Goal: Task Accomplishment & Management: Use online tool/utility

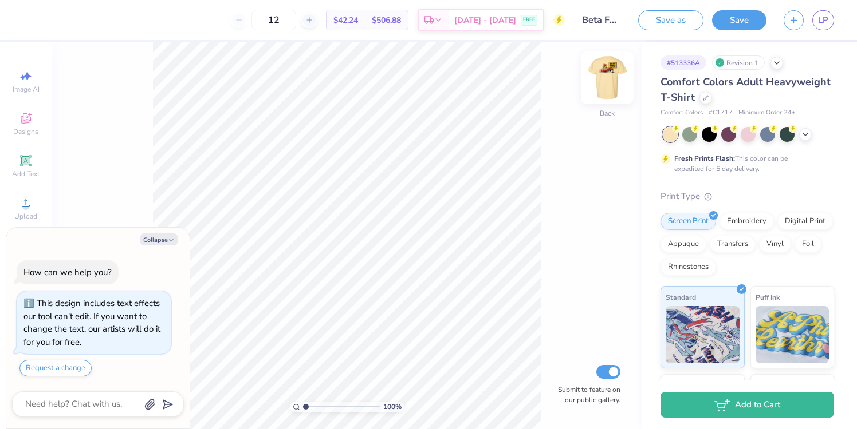
click at [603, 73] on img at bounding box center [607, 78] width 46 height 46
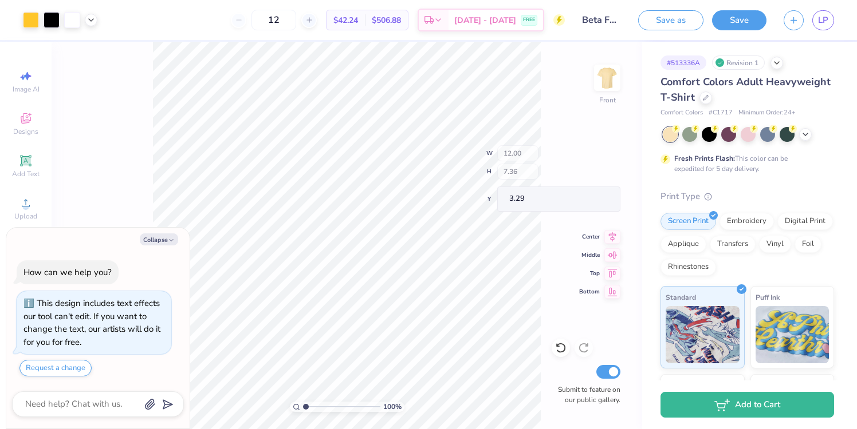
type textarea "x"
type input "4.92"
type input "4.14"
type input "3.41"
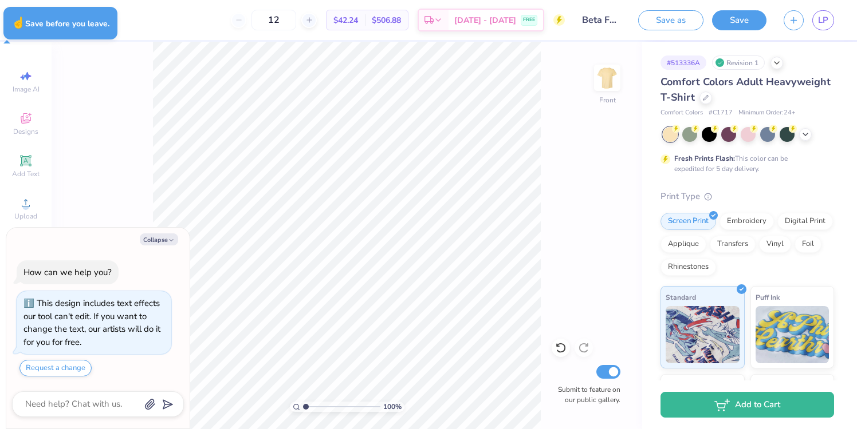
type textarea "x"
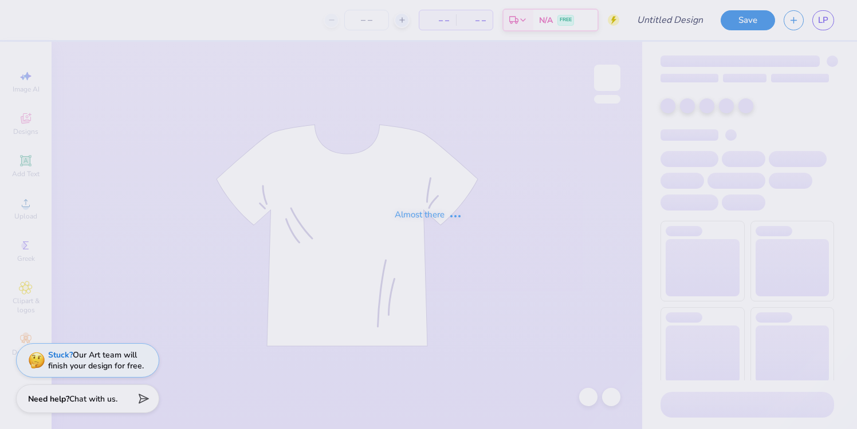
type input "Beta Fall 2025 Philo Shirt"
type input "12"
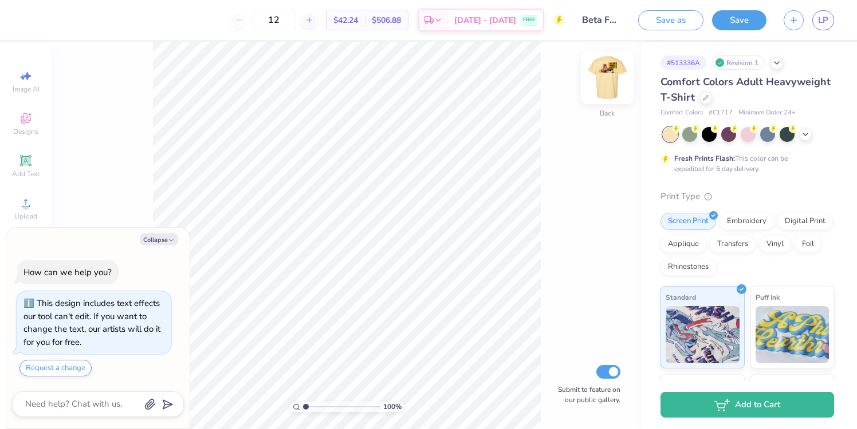
click at [597, 83] on img at bounding box center [607, 78] width 46 height 46
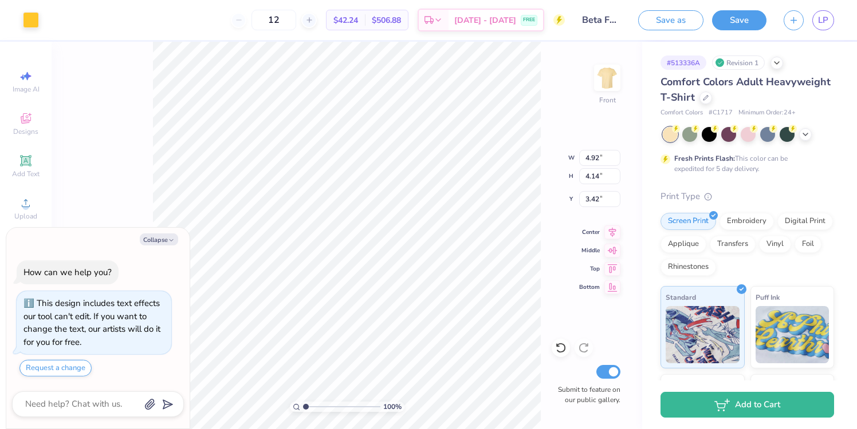
type textarea "x"
type input "5.45"
type input "7.07"
type input "3.29"
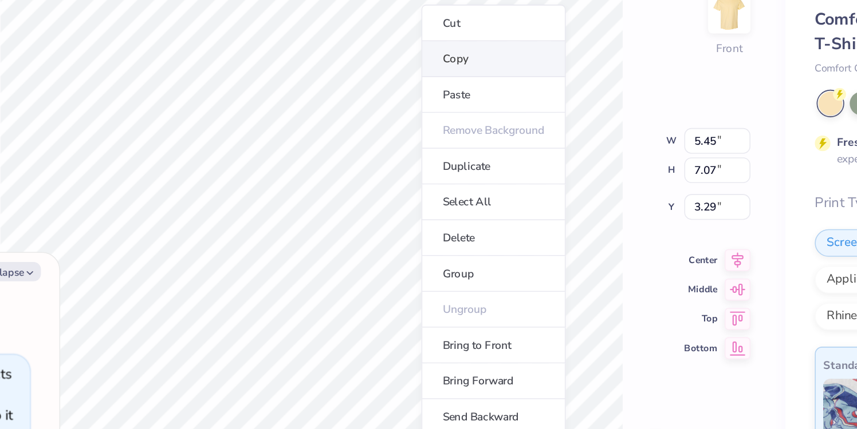
click at [433, 108] on li "Copy" at bounding box center [460, 107] width 90 height 22
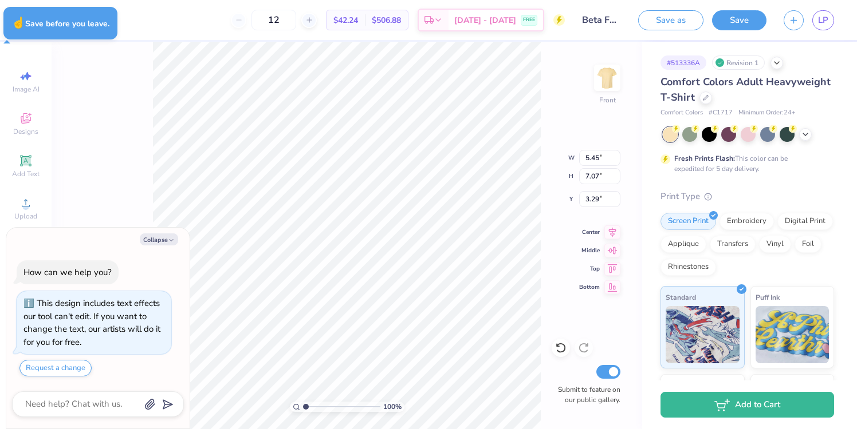
type textarea "x"
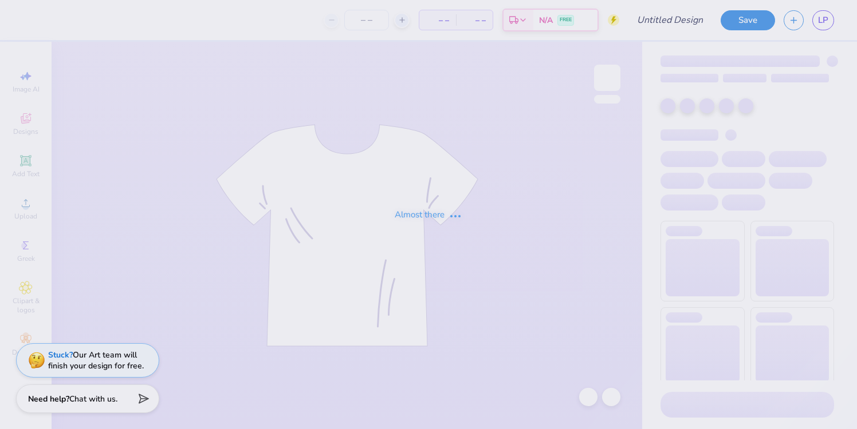
type input "Beta Fall 2025 Philo Shirt"
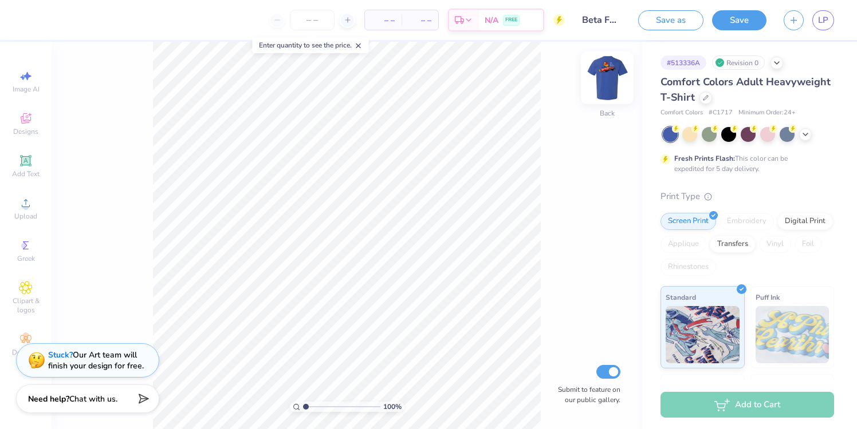
click at [605, 86] on img at bounding box center [607, 78] width 46 height 46
click at [27, 128] on span "Designs" at bounding box center [25, 131] width 25 height 9
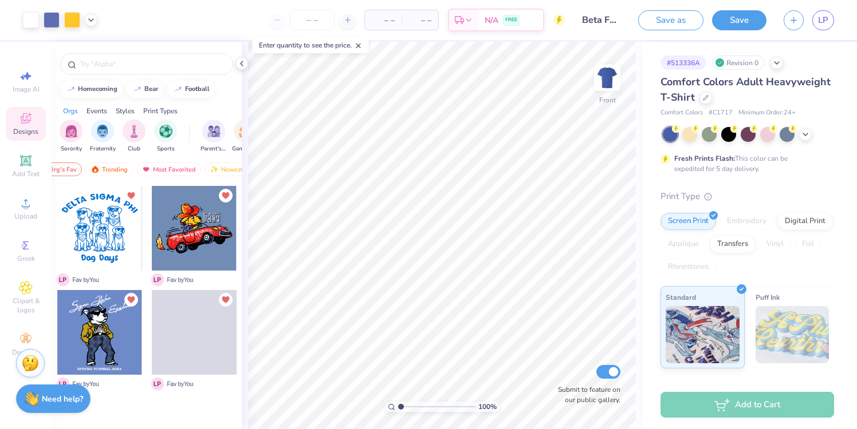
scroll to position [0, 66]
click at [18, 333] on div "Decorate" at bounding box center [26, 345] width 40 height 34
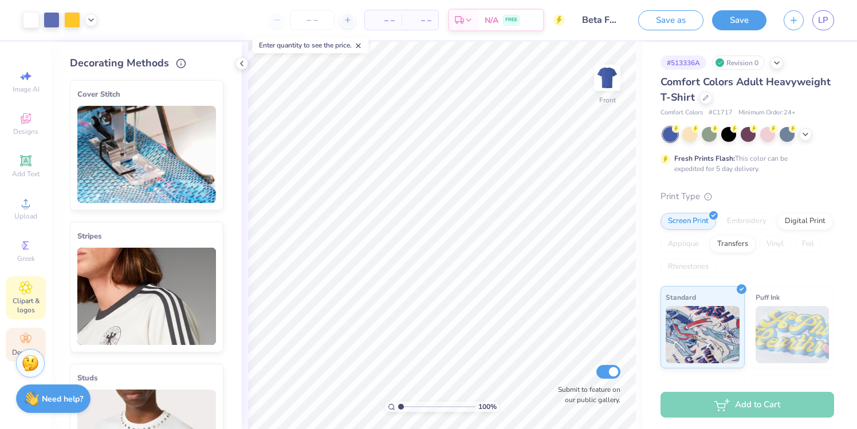
click at [23, 314] on span "Clipart & logos" at bounding box center [26, 306] width 40 height 18
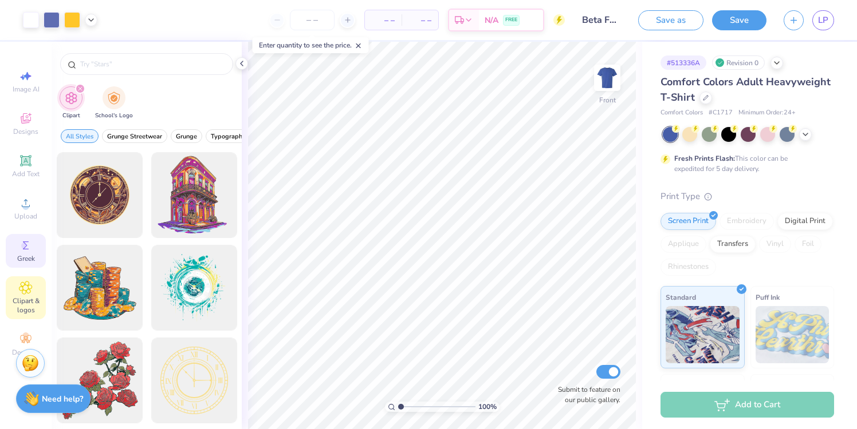
click at [27, 266] on div "Greek" at bounding box center [26, 251] width 40 height 34
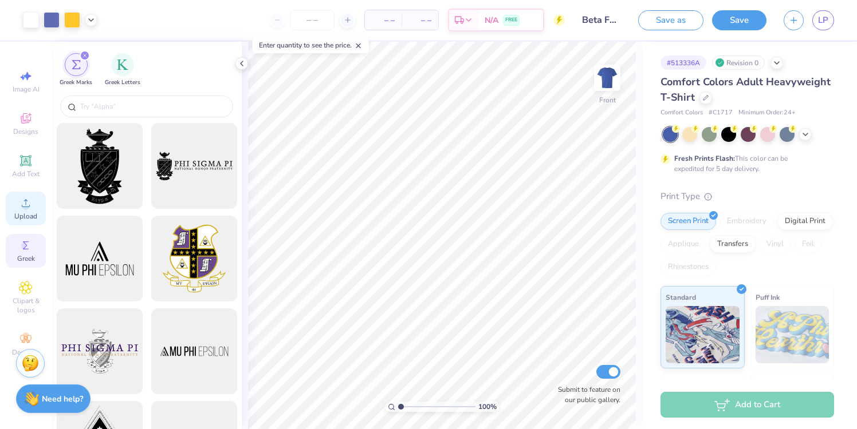
click at [17, 193] on div "Upload" at bounding box center [26, 209] width 40 height 34
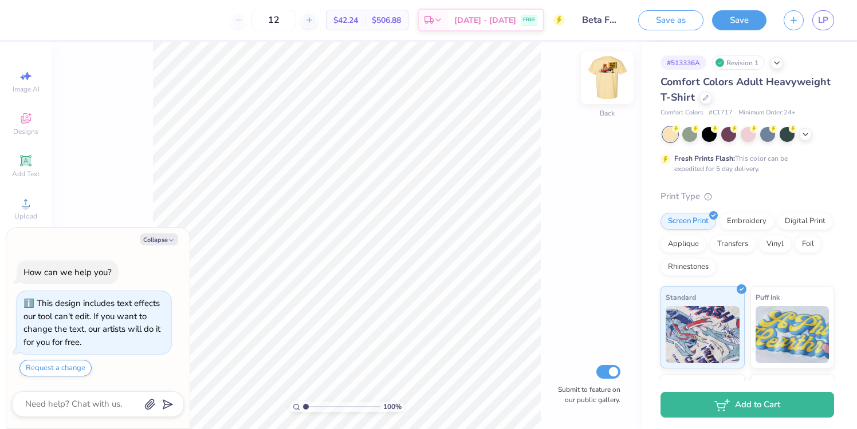
click at [608, 84] on img at bounding box center [607, 78] width 46 height 46
click at [34, 139] on div "Designs" at bounding box center [26, 124] width 40 height 34
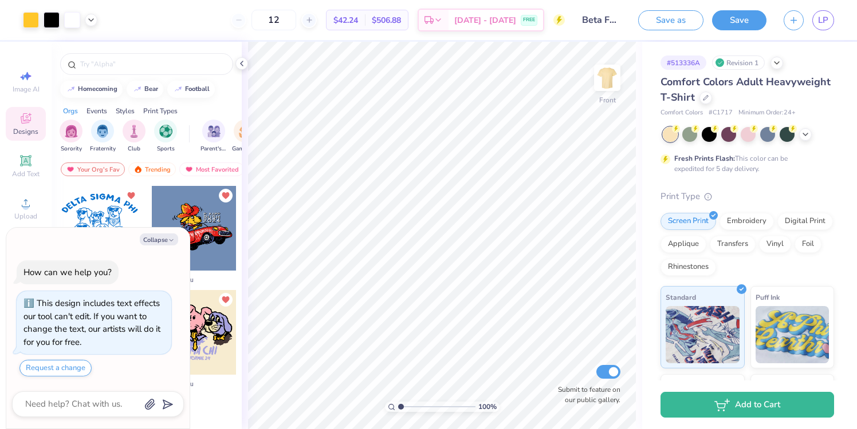
click at [215, 228] on div at bounding box center [194, 228] width 85 height 85
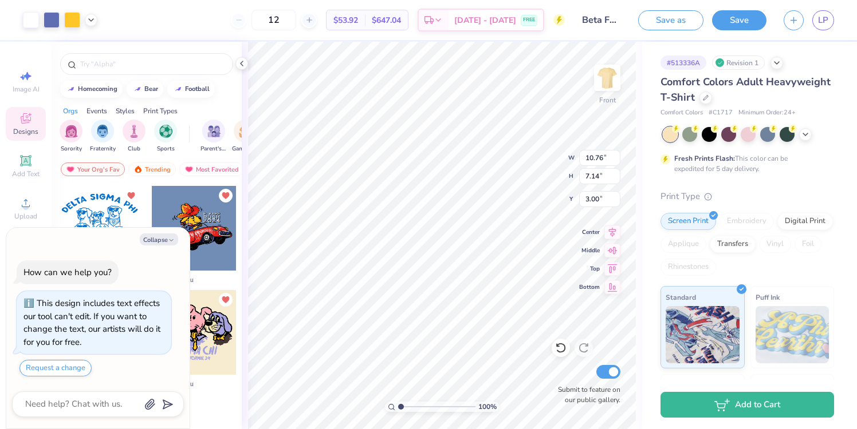
type textarea "x"
type input "11.96"
type textarea "x"
type input "12.00"
type input "7.36"
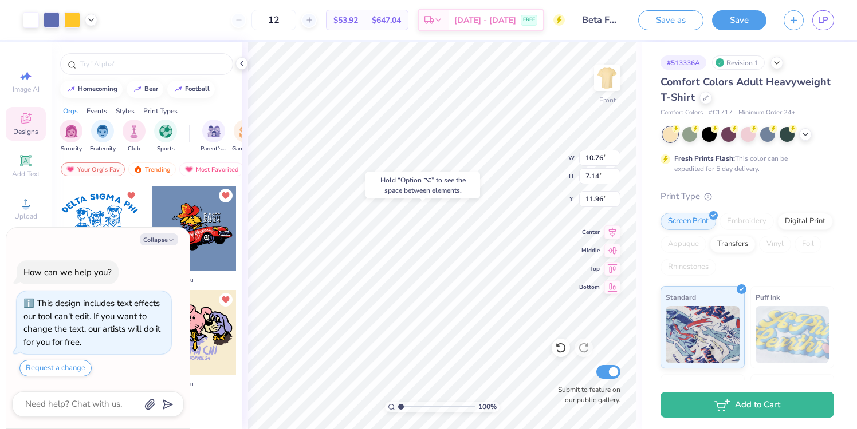
type input "3.29"
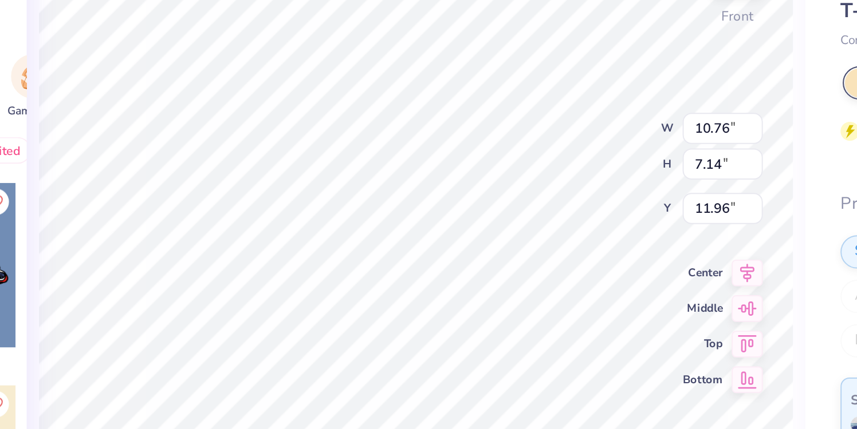
type textarea "x"
type input "9.54"
type textarea "x"
type input "11.96"
type textarea "x"
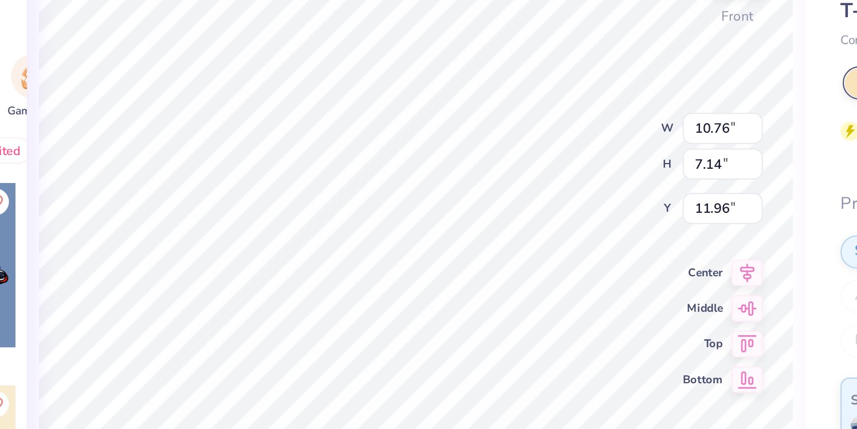
type input "3.00"
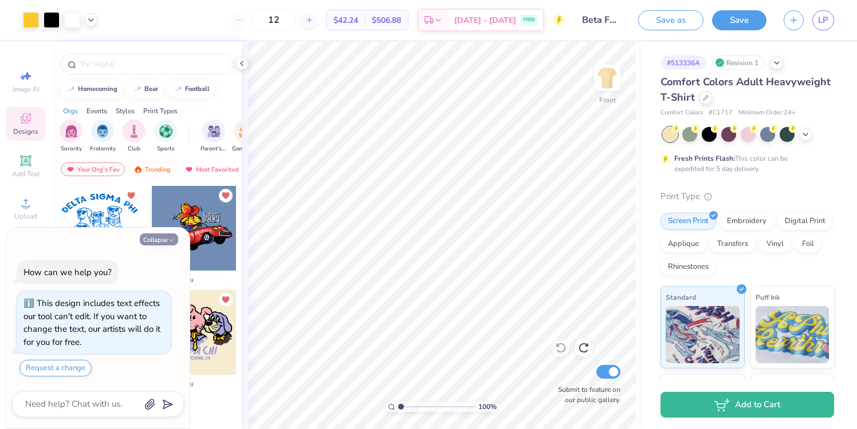
click at [155, 235] on button "Collapse" at bounding box center [159, 240] width 38 height 12
type textarea "x"
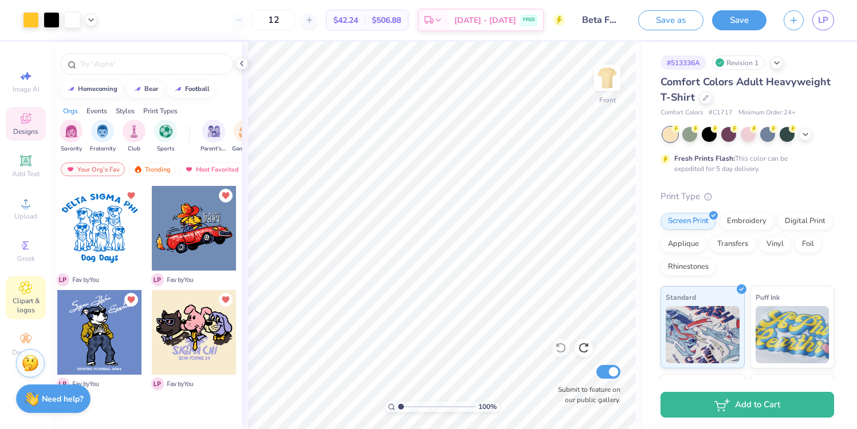
click at [21, 297] on span "Clipart & logos" at bounding box center [26, 306] width 40 height 18
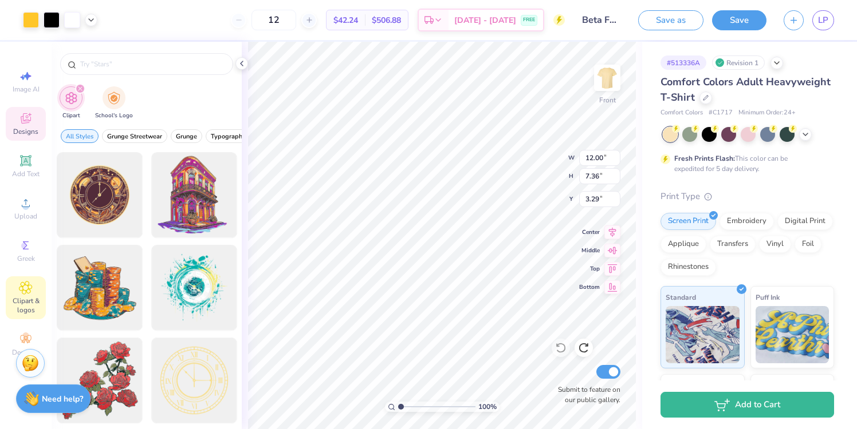
click at [33, 127] on div "Designs" at bounding box center [26, 124] width 40 height 34
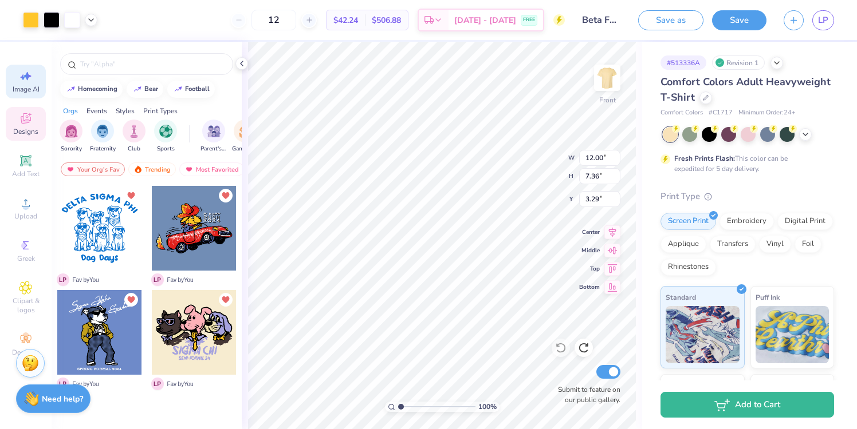
click at [25, 86] on span "Image AI" at bounding box center [26, 89] width 27 height 9
select select "4"
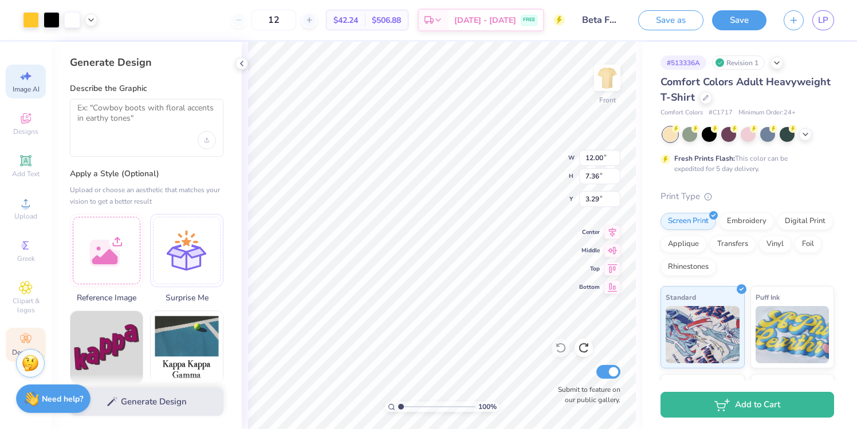
click at [29, 329] on div "Decorate" at bounding box center [26, 345] width 40 height 34
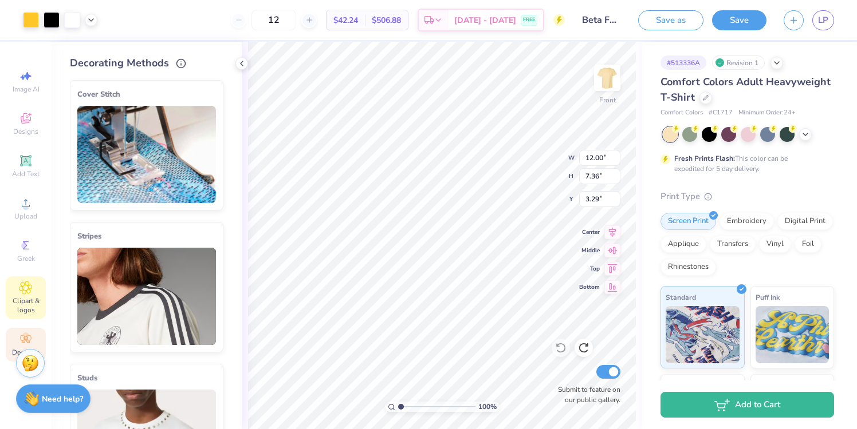
click at [28, 298] on span "Clipart & logos" at bounding box center [26, 306] width 40 height 18
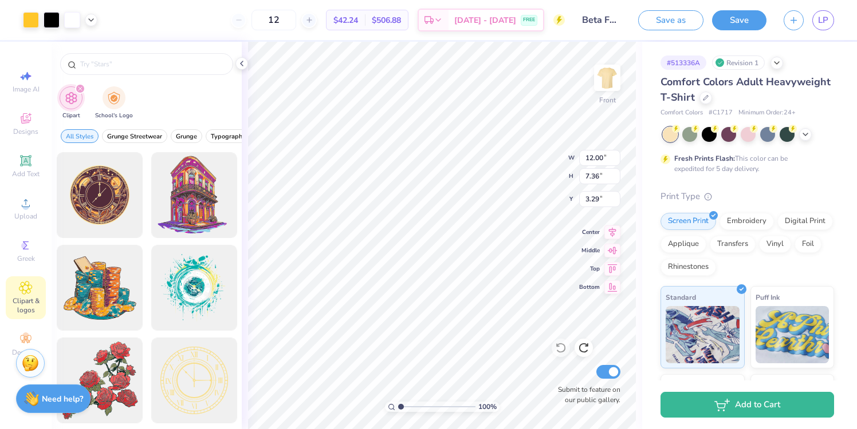
click at [29, 269] on div "Image AI Designs Add Text Upload Greek Clipart & logos Decorate" at bounding box center [26, 213] width 40 height 297
click at [712, 132] on div at bounding box center [708, 133] width 15 height 15
click at [803, 133] on polyline at bounding box center [805, 133] width 5 height 2
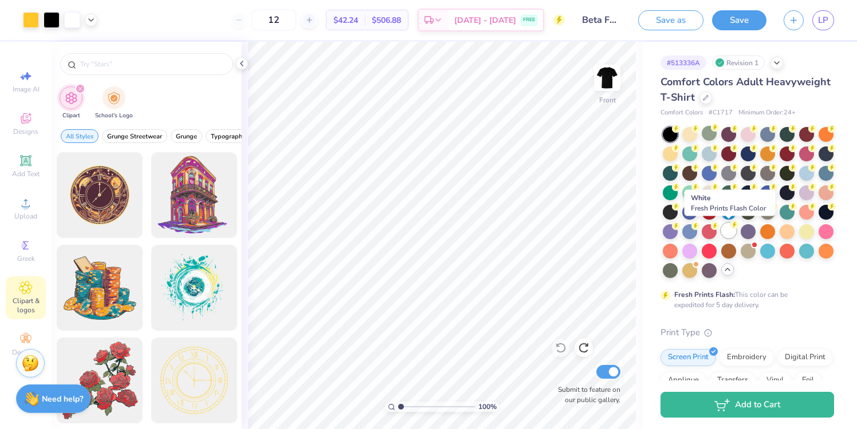
click at [729, 232] on div at bounding box center [728, 230] width 15 height 15
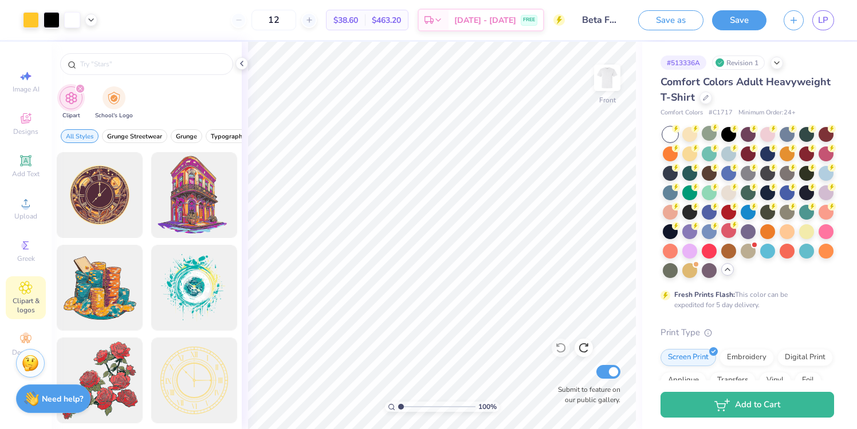
click at [94, 14] on div at bounding box center [60, 20] width 74 height 16
click at [93, 18] on icon at bounding box center [90, 18] width 9 height 9
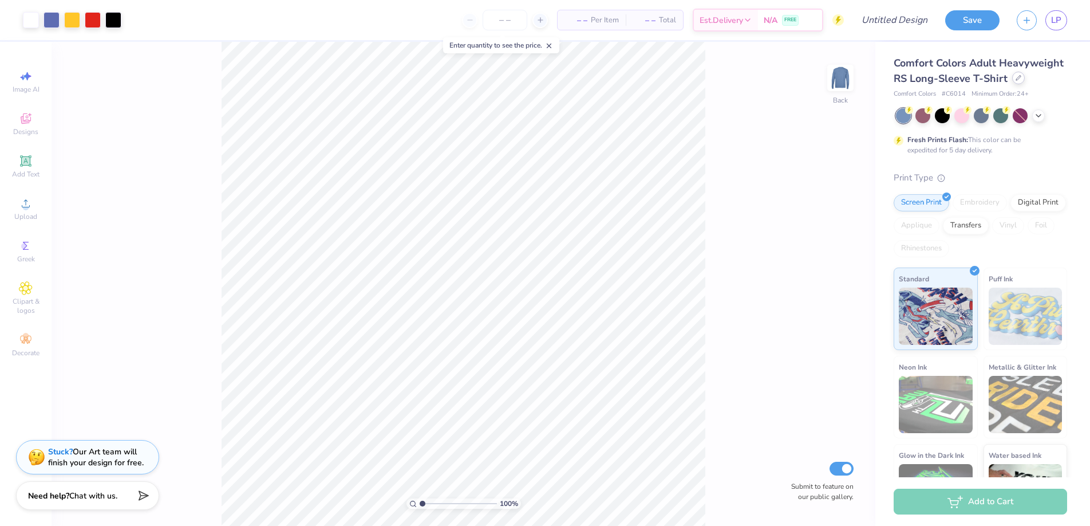
click at [1016, 82] on div at bounding box center [1018, 78] width 13 height 13
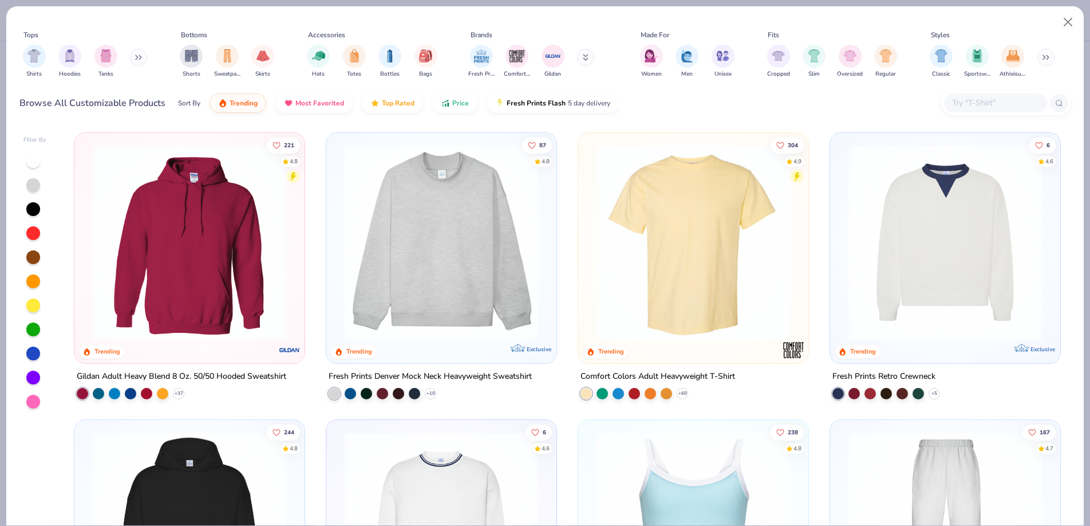
click at [680, 260] on img at bounding box center [693, 242] width 207 height 196
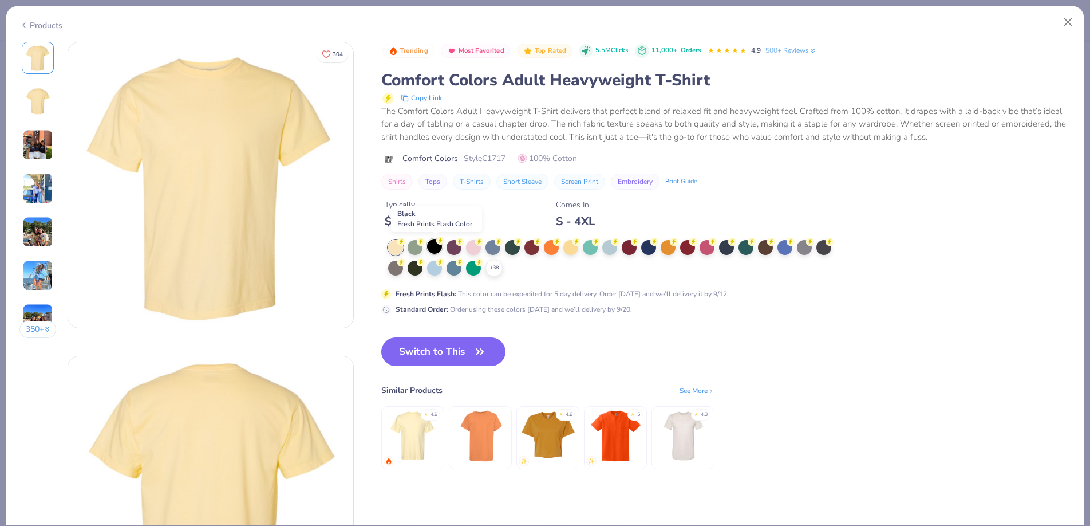
click at [433, 246] on div at bounding box center [434, 246] width 15 height 15
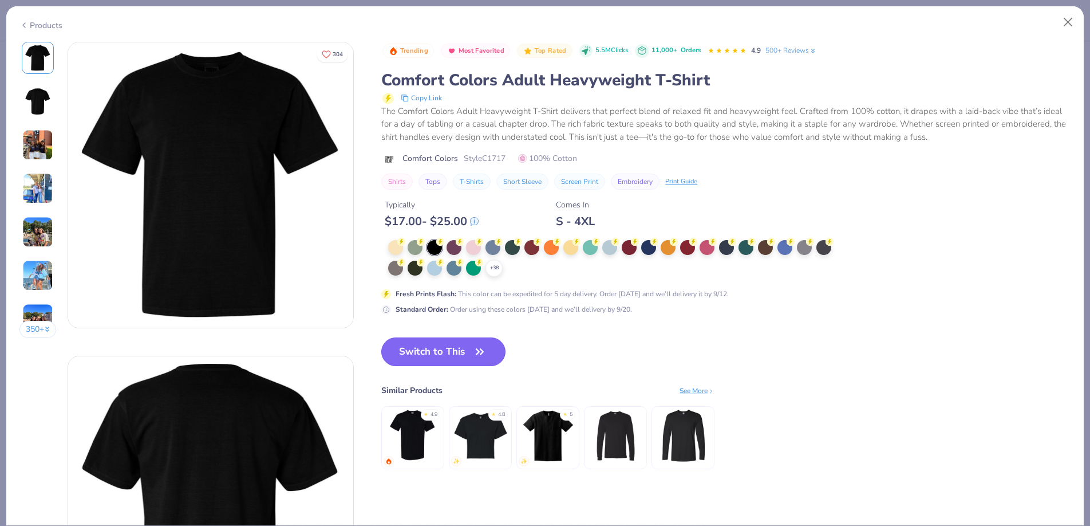
click at [460, 349] on button "Switch to This" at bounding box center [443, 351] width 124 height 29
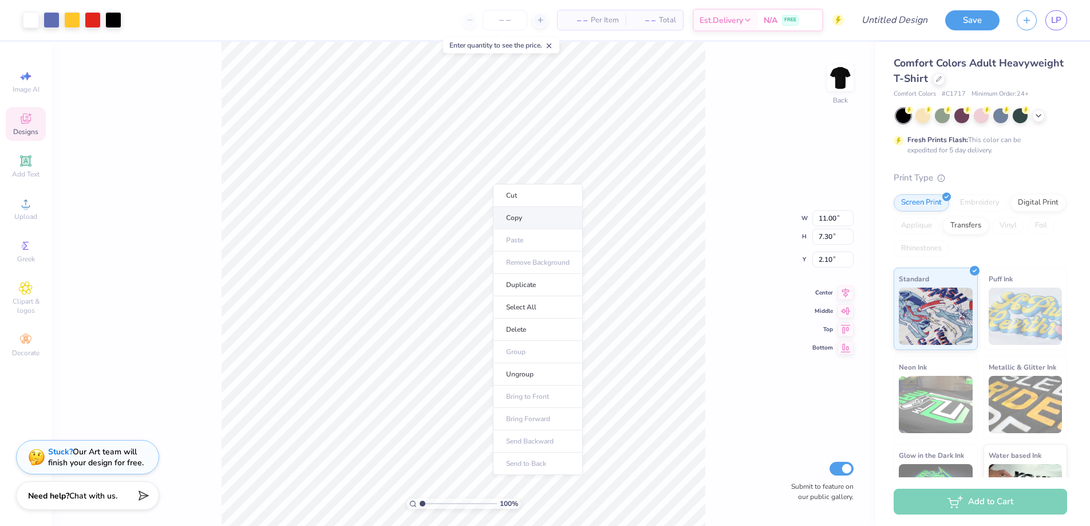
click at [510, 214] on li "Copy" at bounding box center [538, 218] width 90 height 22
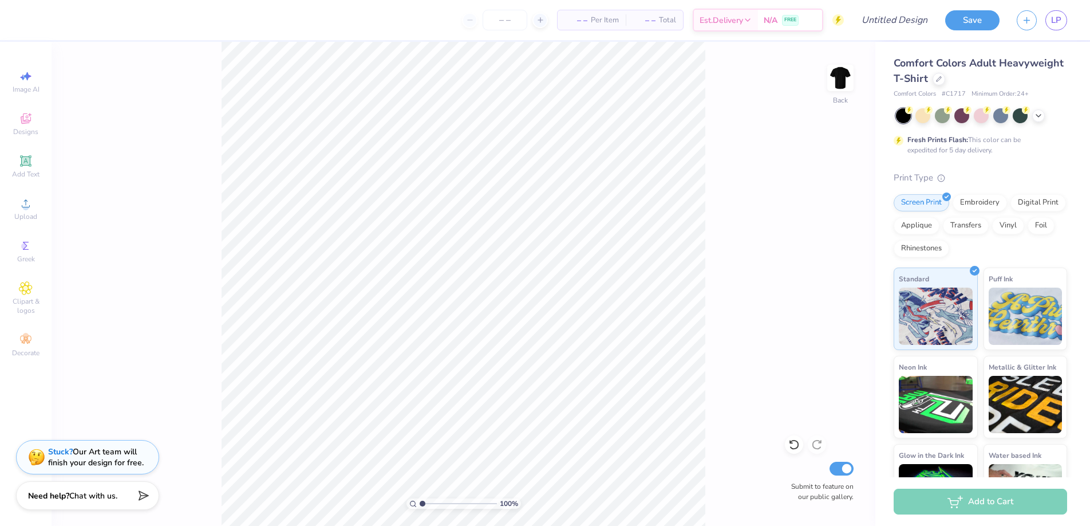
drag, startPoint x: 846, startPoint y: 80, endPoint x: 767, endPoint y: 116, distance: 86.3
click at [846, 80] on img at bounding box center [840, 77] width 23 height 23
click at [570, 282] on li "Paste" at bounding box center [593, 276] width 90 height 22
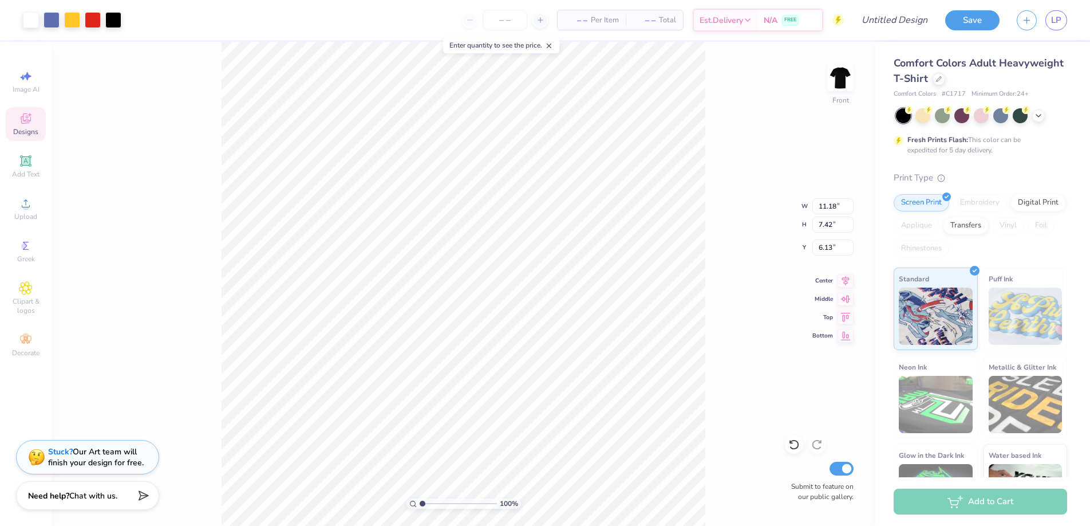
type input "3.00"
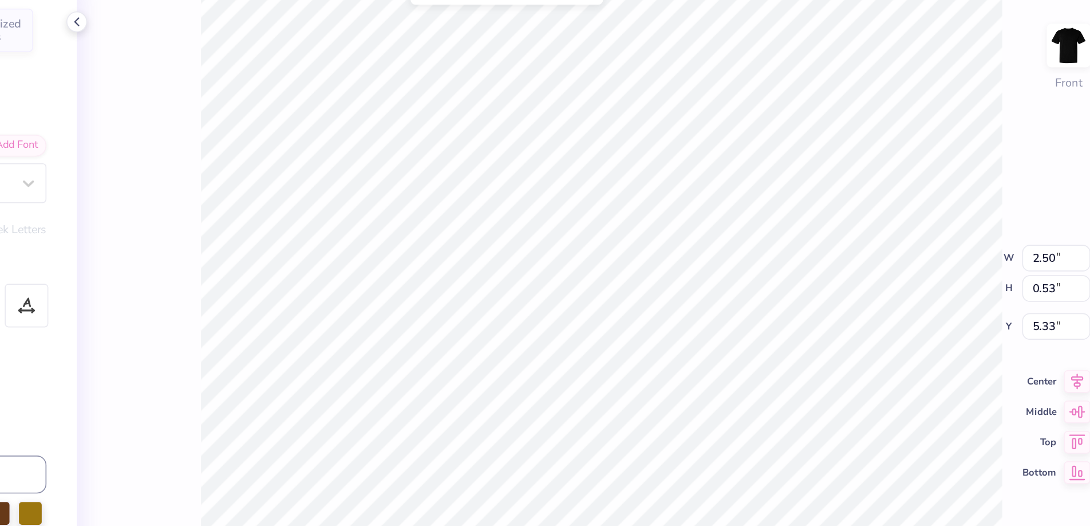
scroll to position [1, 1]
type textarea "Big Dog Ranch Rescue"
type input "3.00"
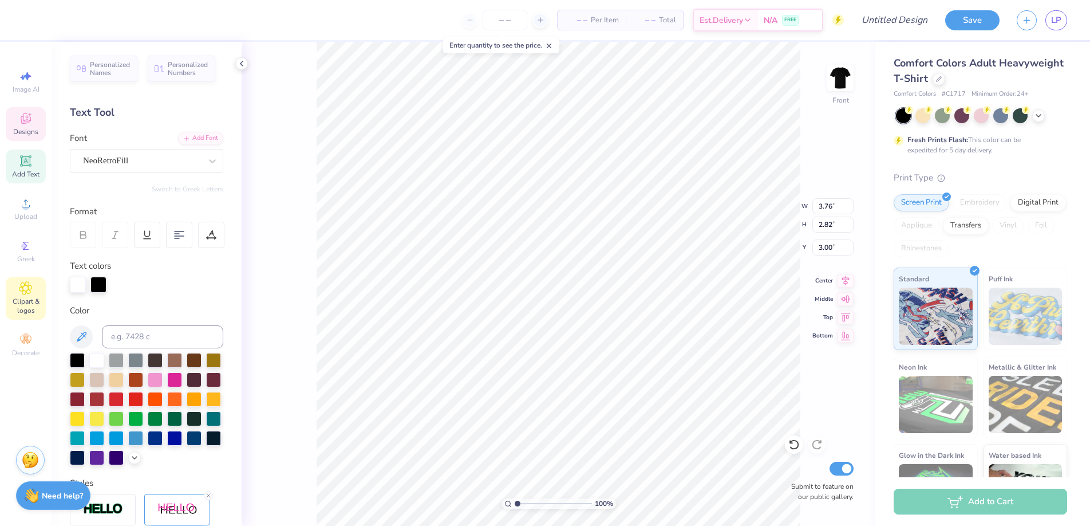
click at [20, 285] on icon at bounding box center [25, 288] width 13 height 14
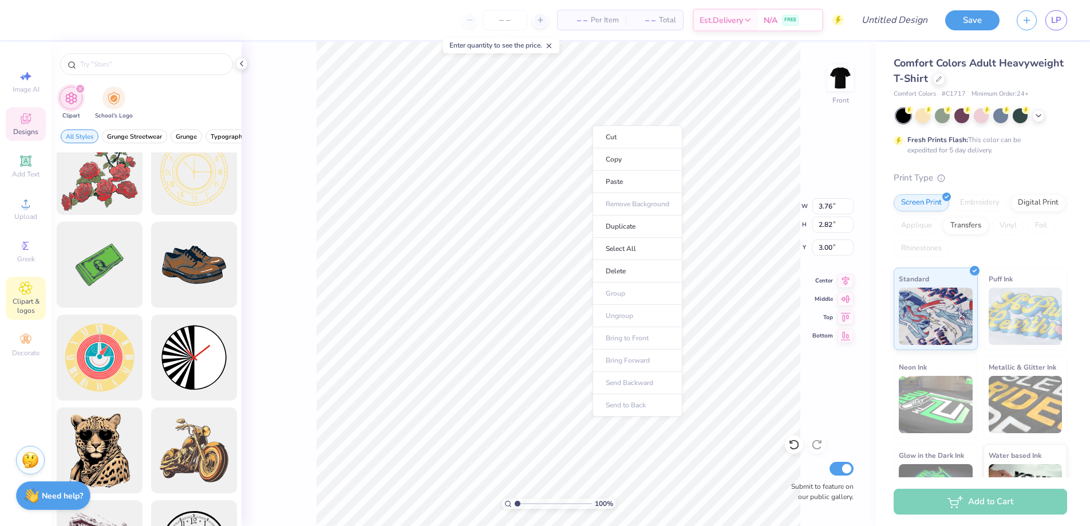
scroll to position [2, 1]
click at [26, 175] on span "Add Text" at bounding box center [25, 173] width 27 height 9
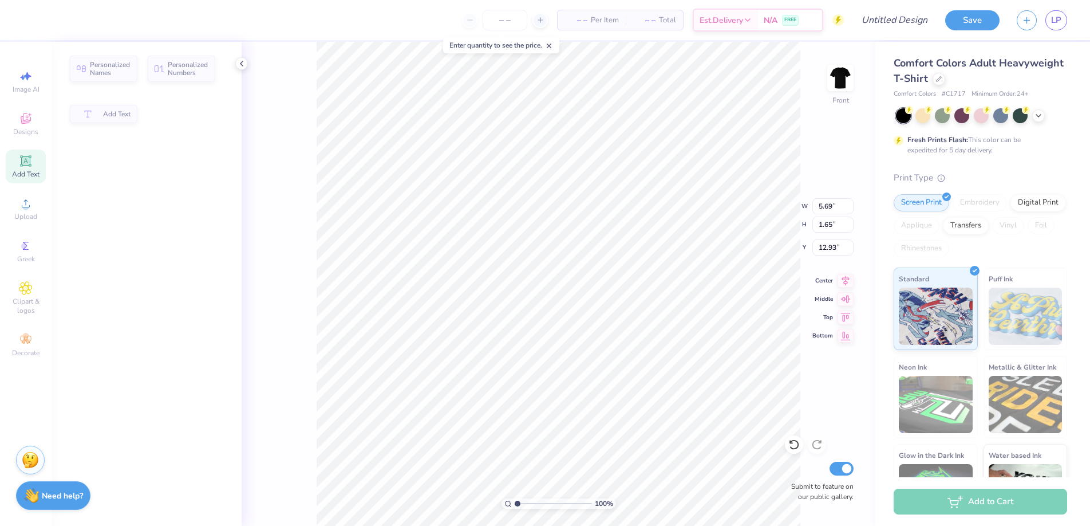
type input "5.69"
type input "1.65"
type input "12.93"
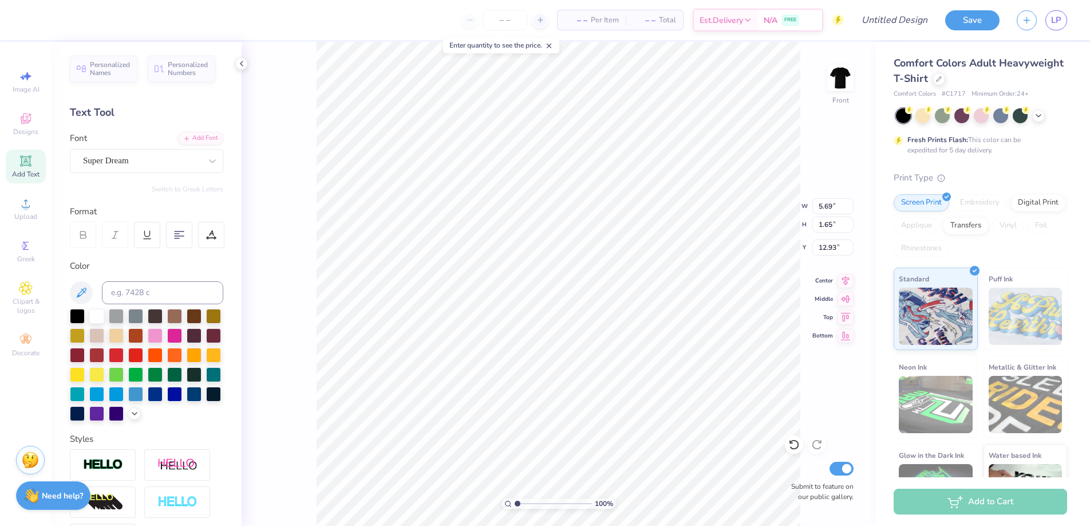
type textarea "TXT"
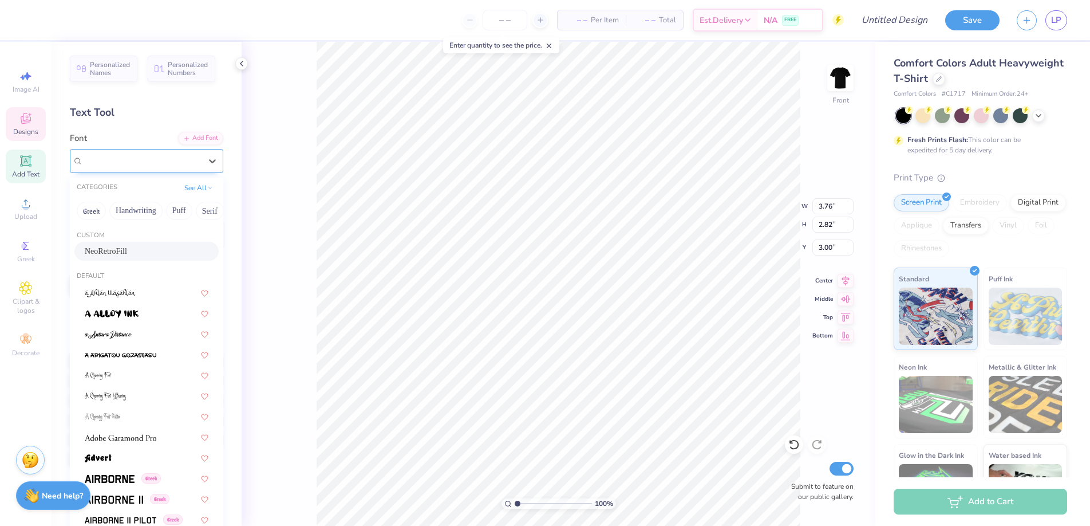
click at [139, 169] on div "NeoRetroFill" at bounding box center [146, 161] width 153 height 24
click at [136, 308] on span at bounding box center [112, 313] width 54 height 12
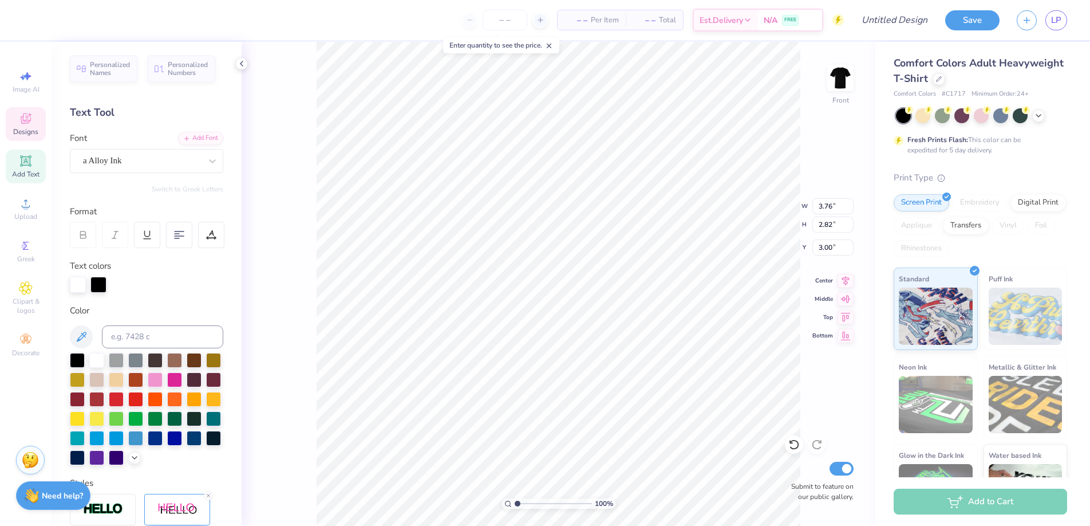
type input "3.35"
type input "3.06"
type input "2.82"
click at [151, 172] on div "a Alloy Ink" at bounding box center [146, 161] width 153 height 24
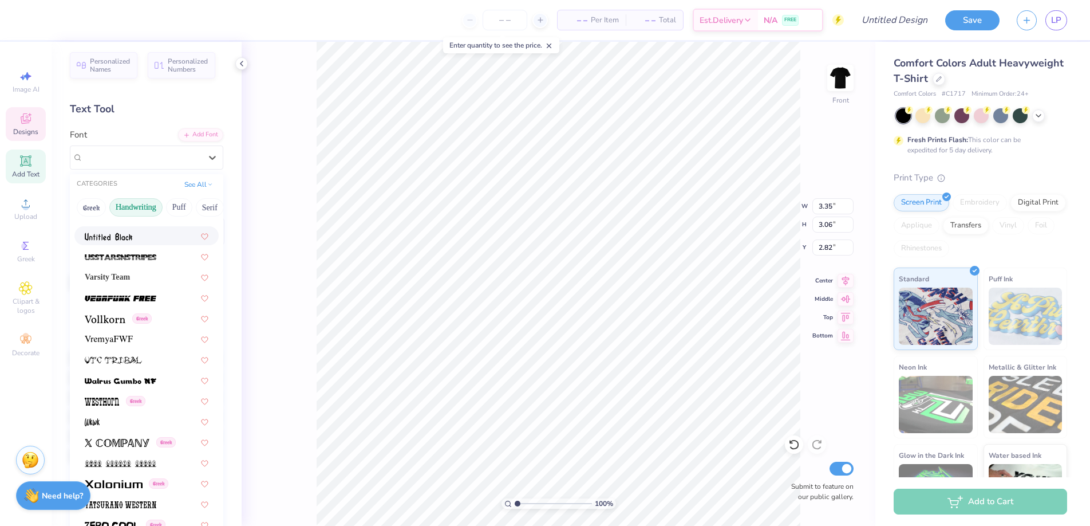
scroll to position [0, 0]
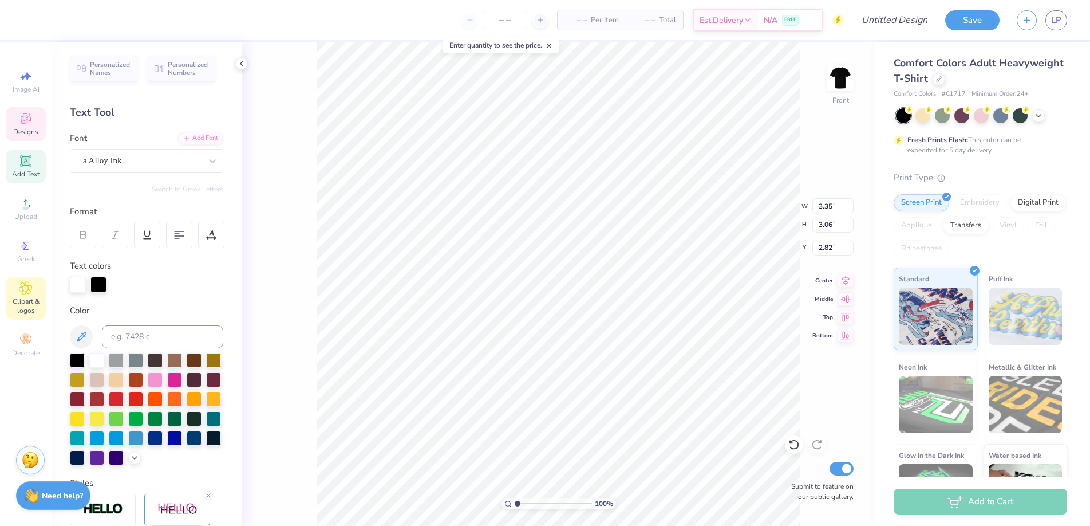
click at [28, 295] on div "Clipart & logos" at bounding box center [26, 298] width 40 height 43
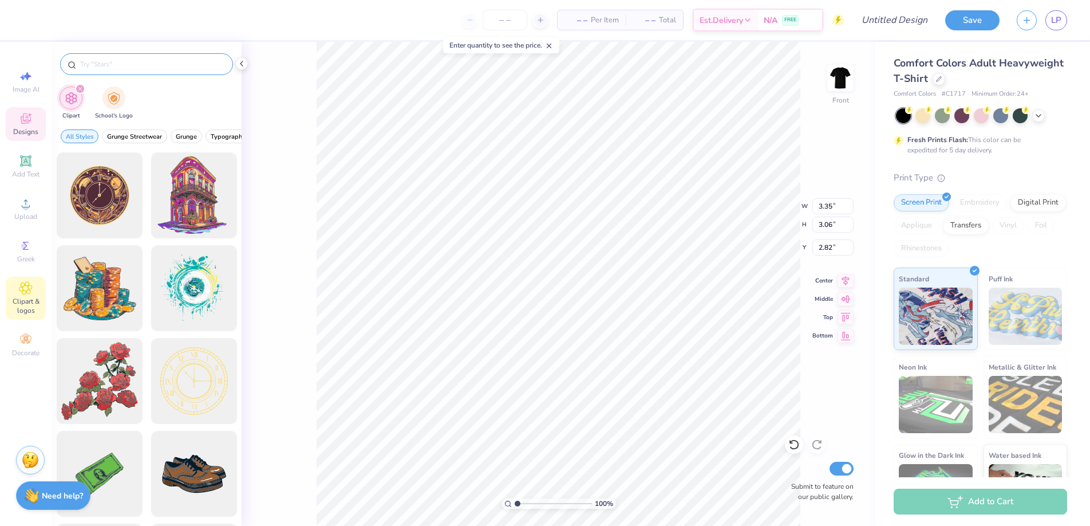
click at [124, 68] on input "text" at bounding box center [152, 63] width 147 height 11
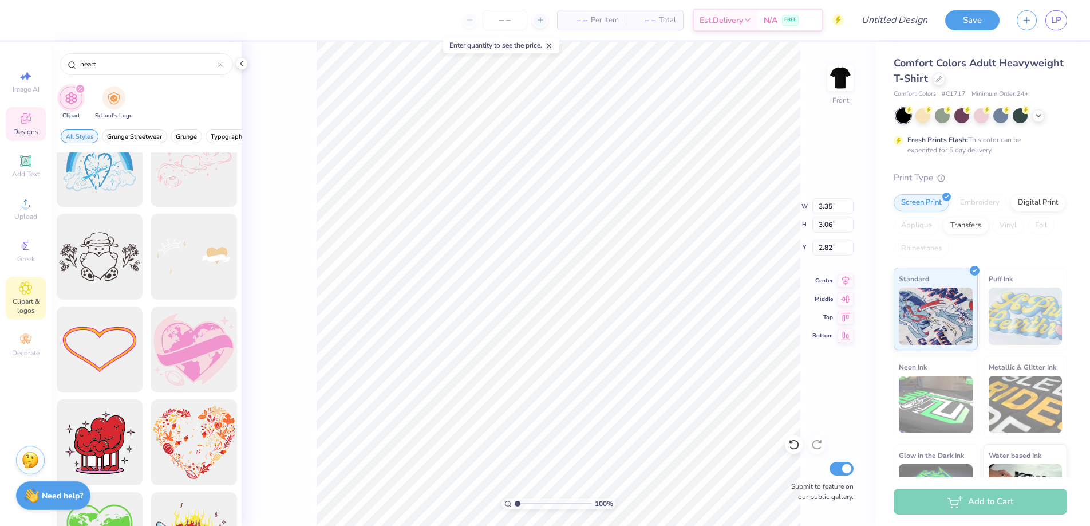
scroll to position [3759, 0]
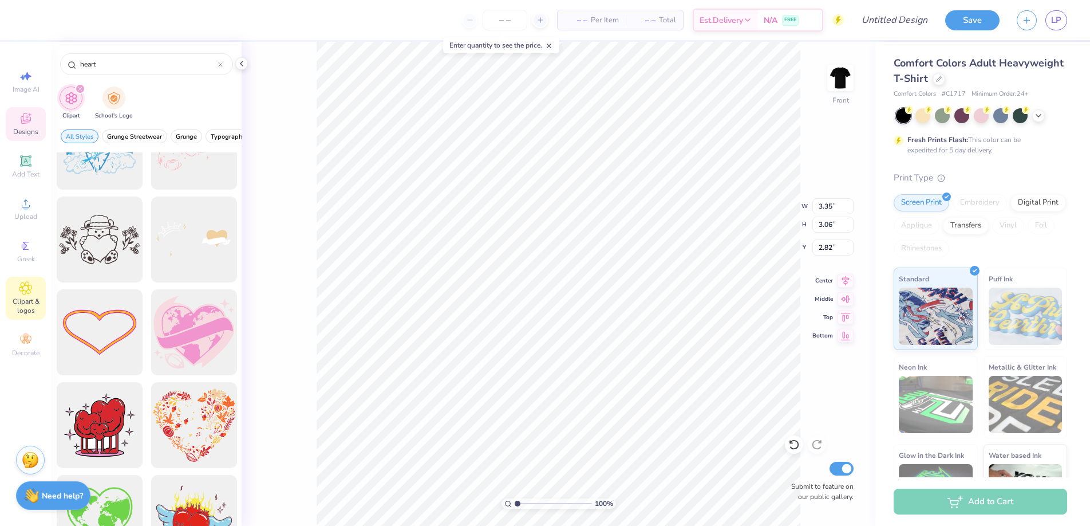
type input "heart"
type input "10.42"
type input "5.05"
type input "4.61"
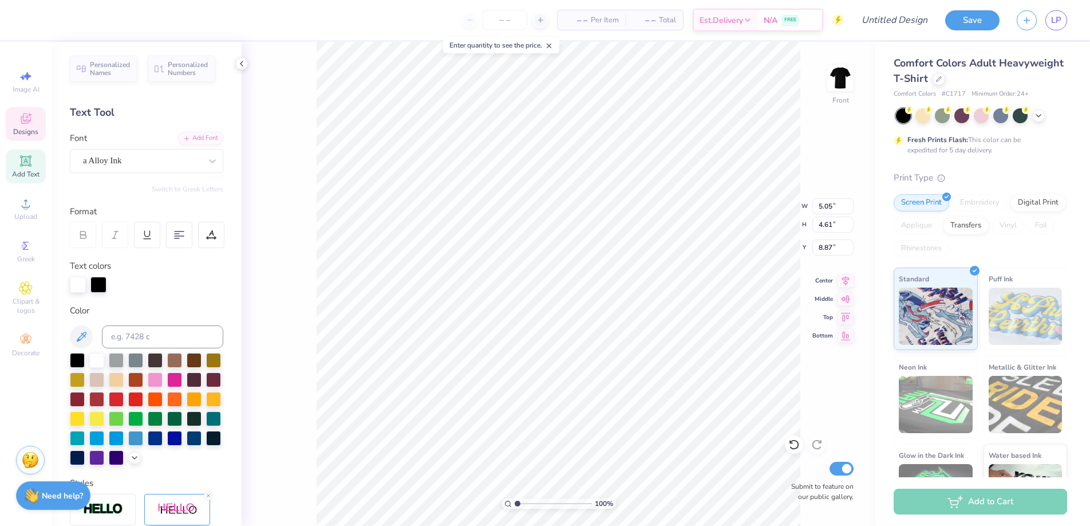
type input "8.86"
type textarea "Big Dog Ranch Rescue"
type input "10.92"
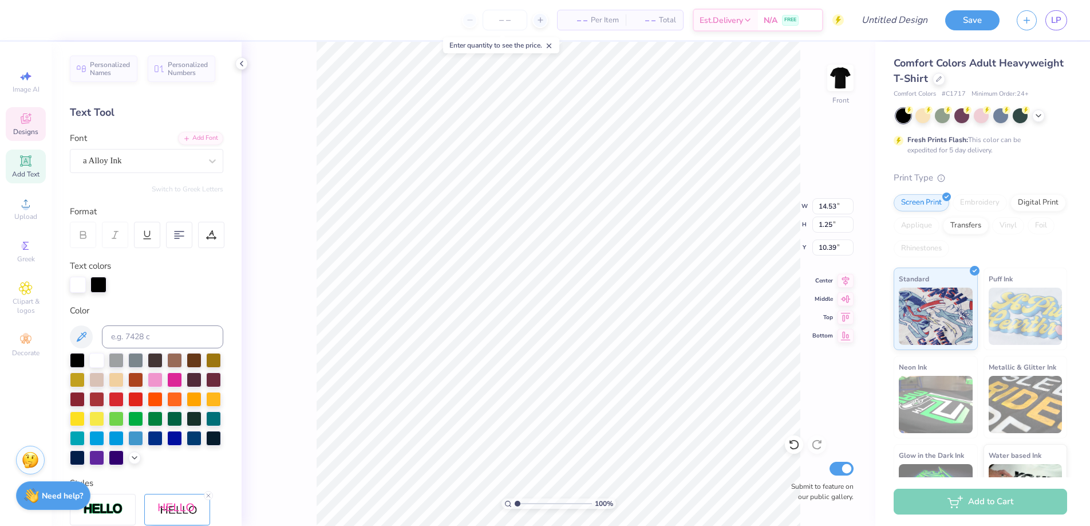
type input "0.94"
type input "11.02"
click at [182, 165] on div "a Alloy Ink" at bounding box center [142, 161] width 120 height 18
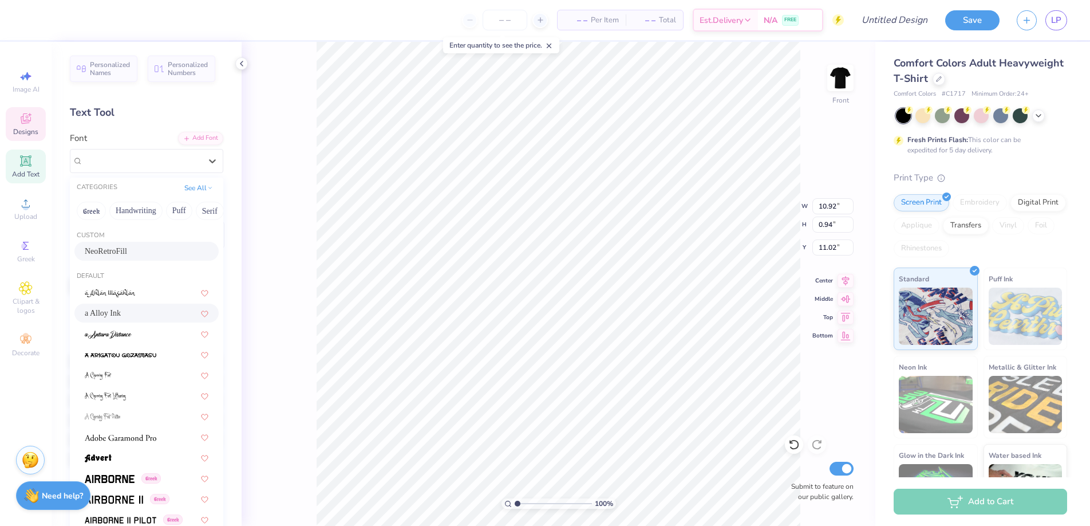
click at [154, 251] on div "NeoRetroFill" at bounding box center [147, 251] width 124 height 12
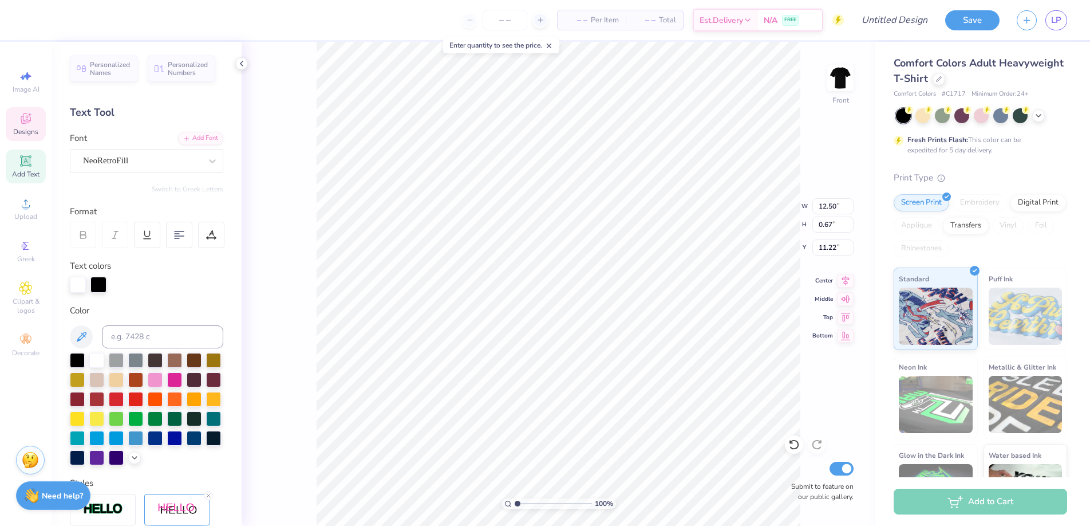
type input "12.50"
type input "0.67"
type input "11.22"
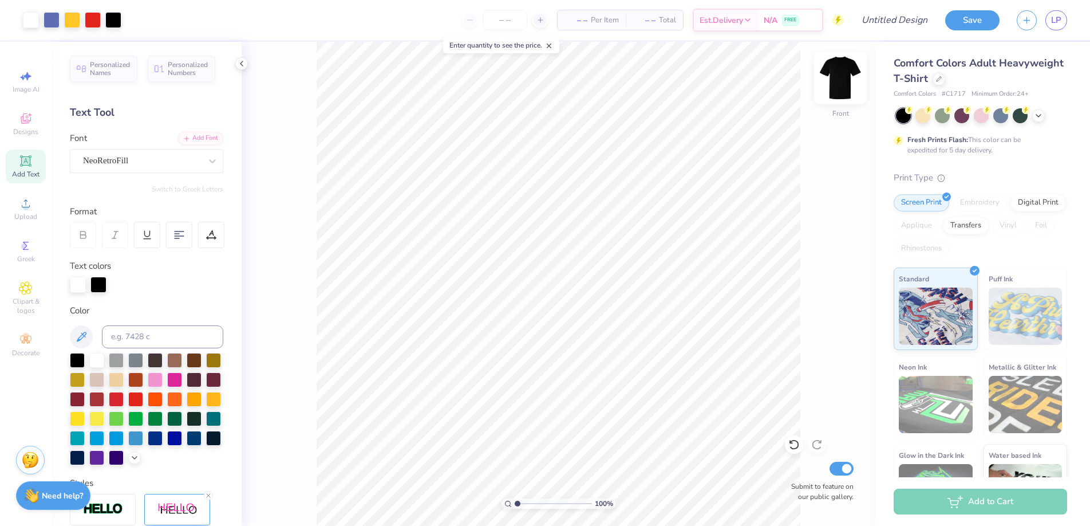
click at [834, 78] on img at bounding box center [841, 78] width 46 height 46
click at [23, 258] on span "Greek" at bounding box center [26, 258] width 18 height 9
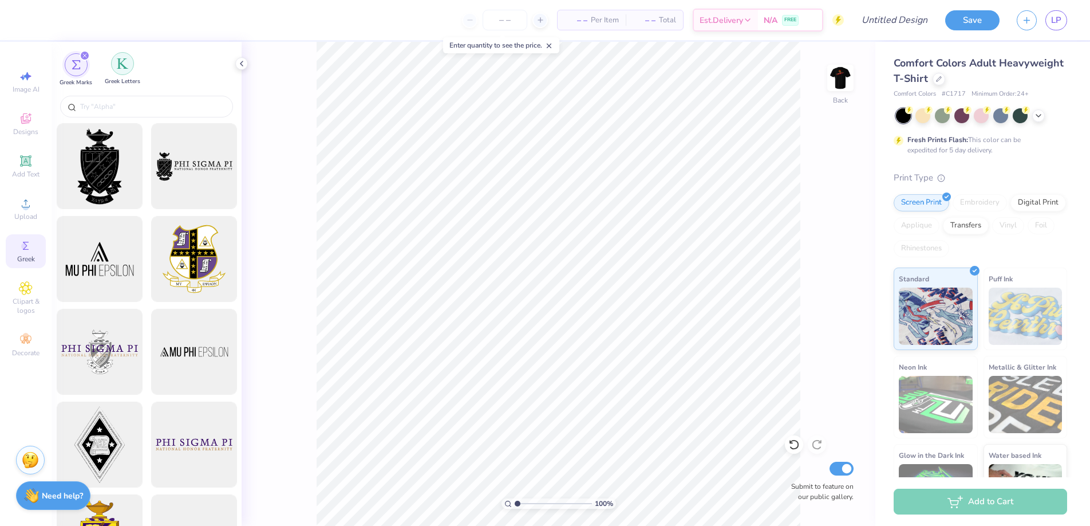
click at [117, 69] on div "filter for Greek Letters" at bounding box center [122, 63] width 23 height 23
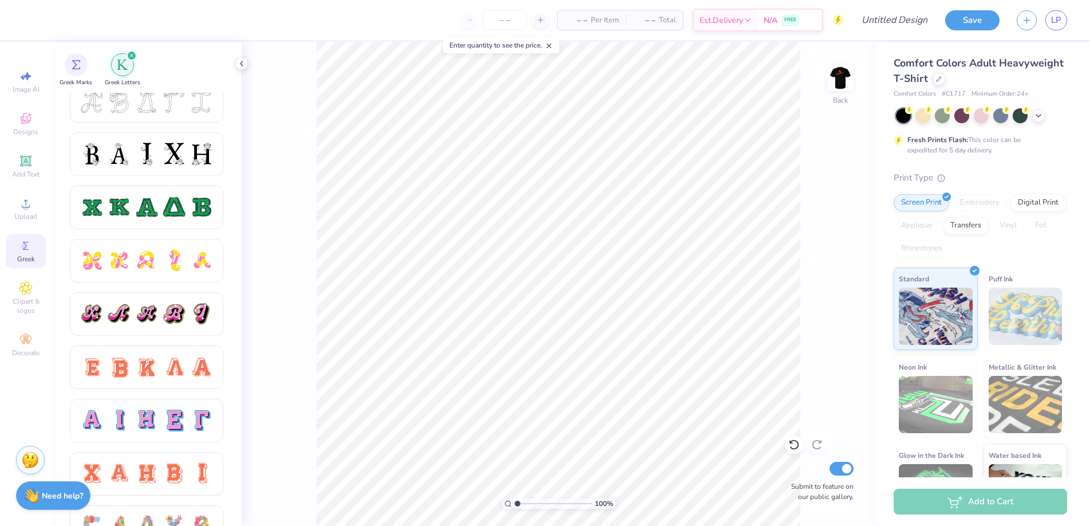
scroll to position [496, 0]
